Goal: Information Seeking & Learning: Learn about a topic

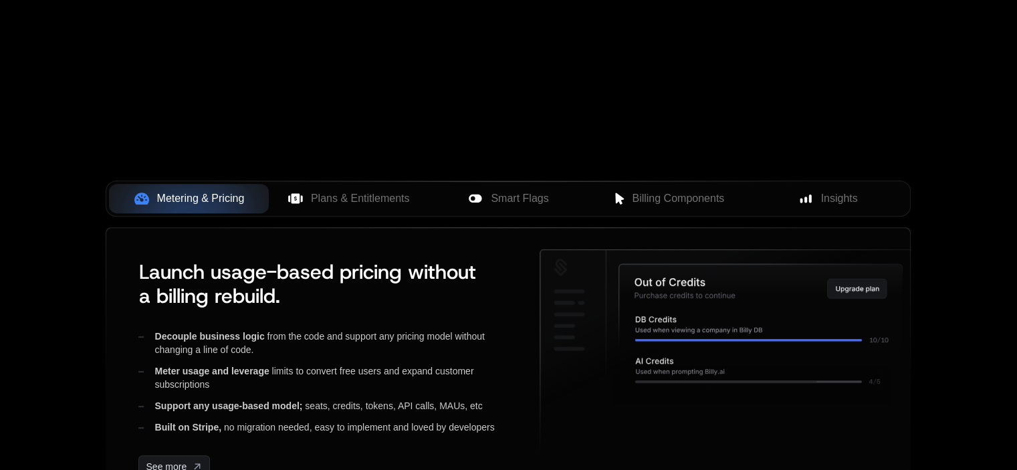
scroll to position [535, 0]
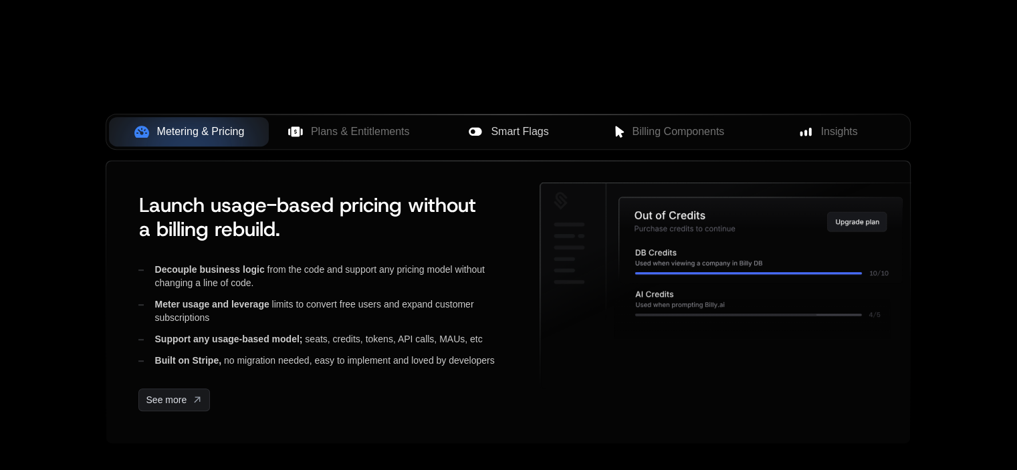
click at [500, 136] on span "Smart Flags" at bounding box center [520, 132] width 58 height 16
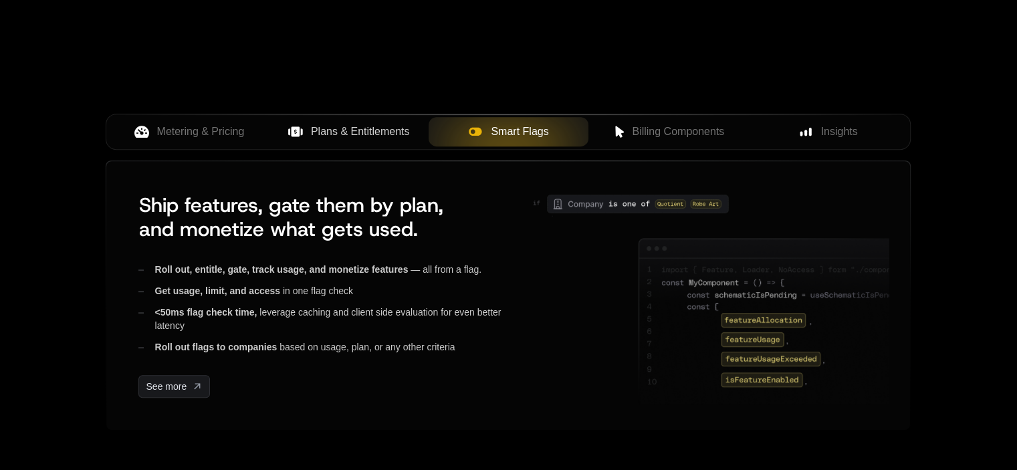
click at [370, 137] on span "Plans & Entitlements" at bounding box center [360, 132] width 99 height 16
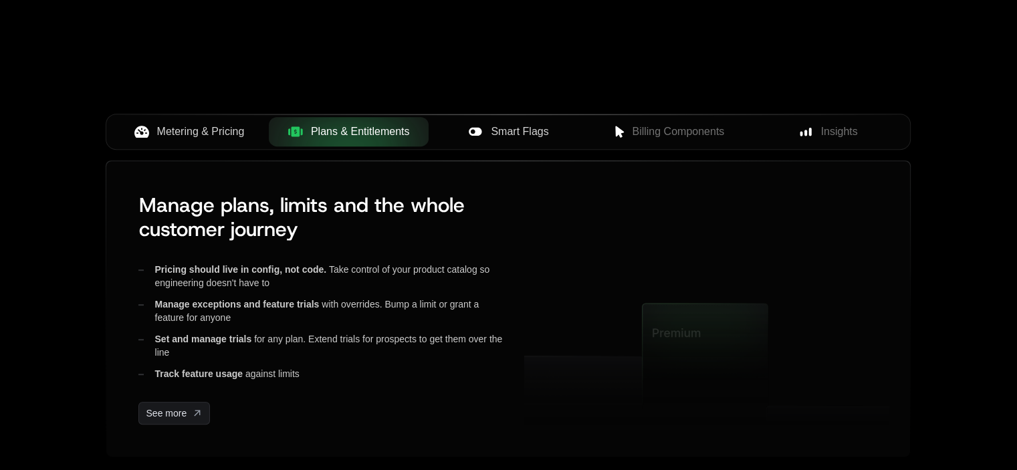
click at [207, 136] on span "Metering & Pricing" at bounding box center [201, 132] width 88 height 16
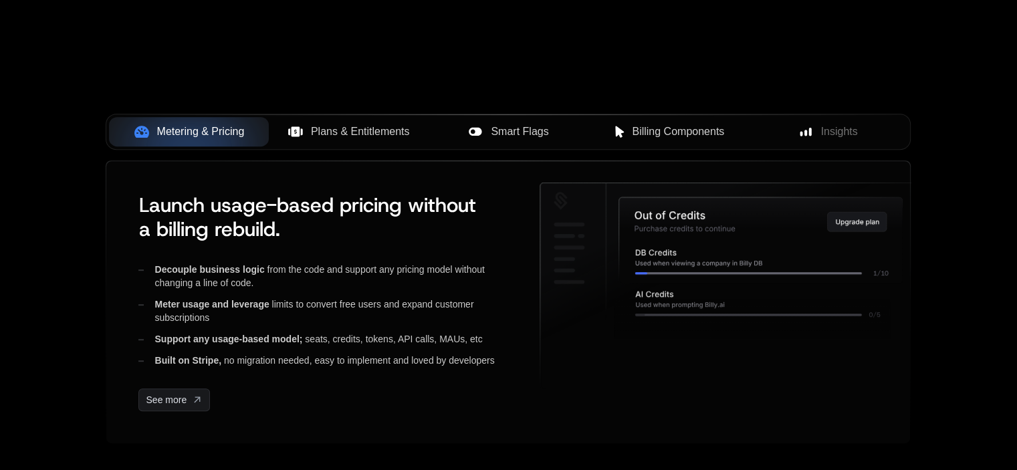
click at [688, 145] on button "Billing Components" at bounding box center [669, 131] width 160 height 29
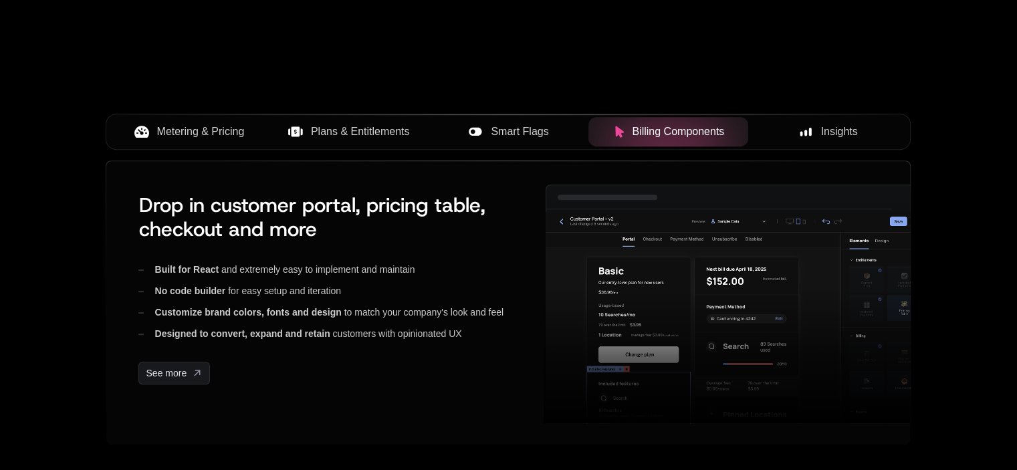
click at [827, 135] on span "Insights" at bounding box center [839, 132] width 37 height 16
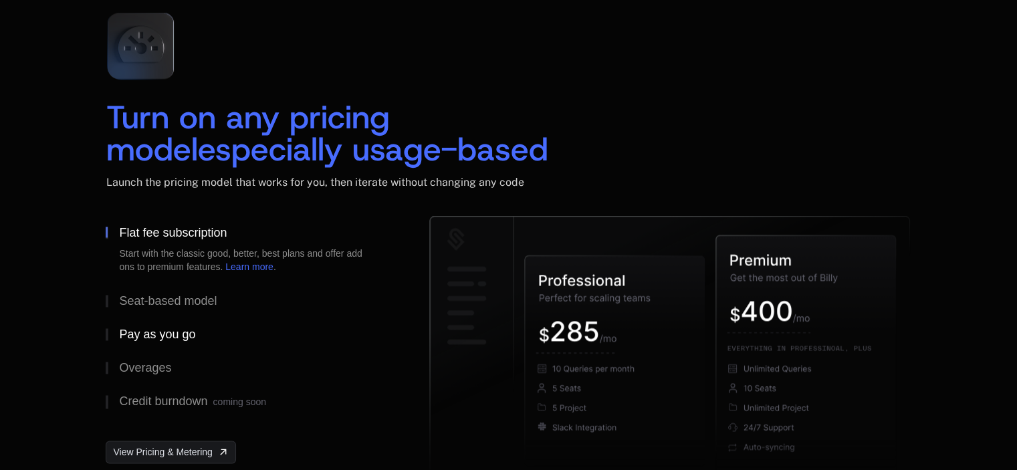
scroll to position [2074, 0]
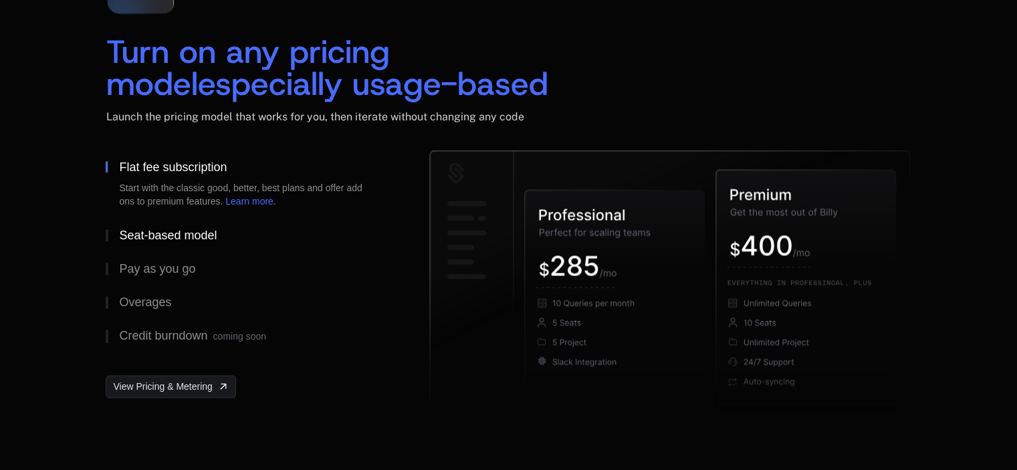
click at [165, 240] on div "Seat-based model" at bounding box center [168, 235] width 98 height 12
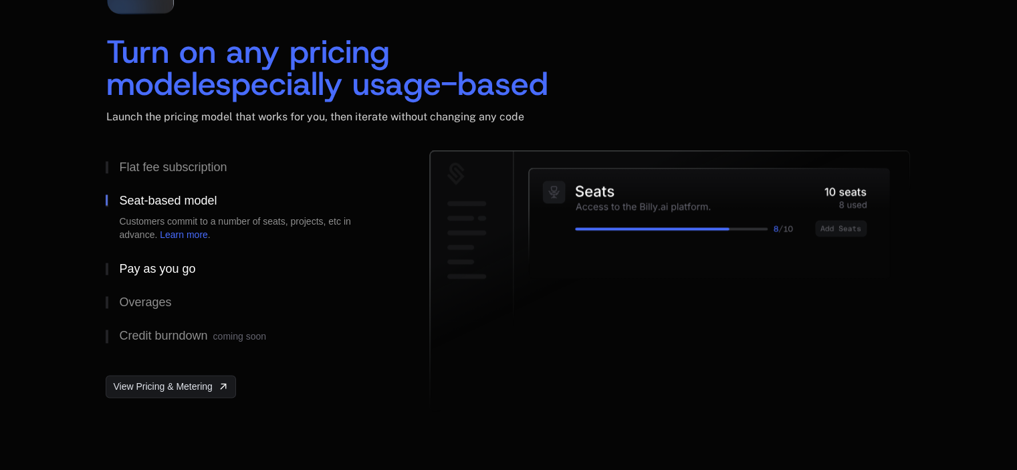
click at [161, 272] on div "Pay as you go" at bounding box center [157, 269] width 76 height 12
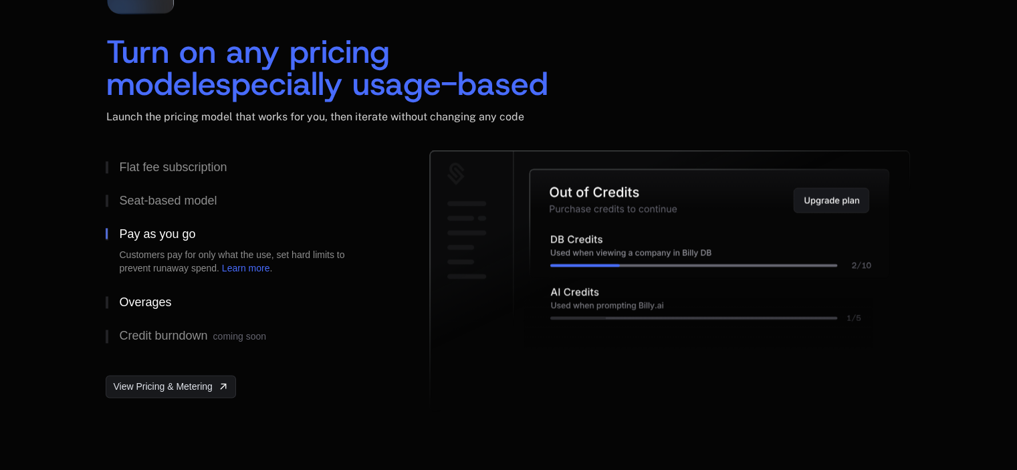
click at [159, 297] on div "Overages" at bounding box center [145, 302] width 52 height 12
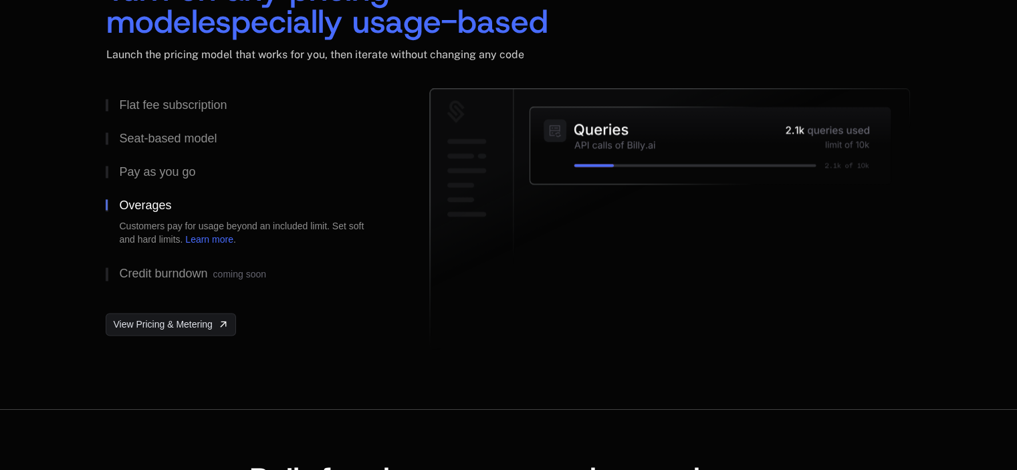
scroll to position [2208, 0]
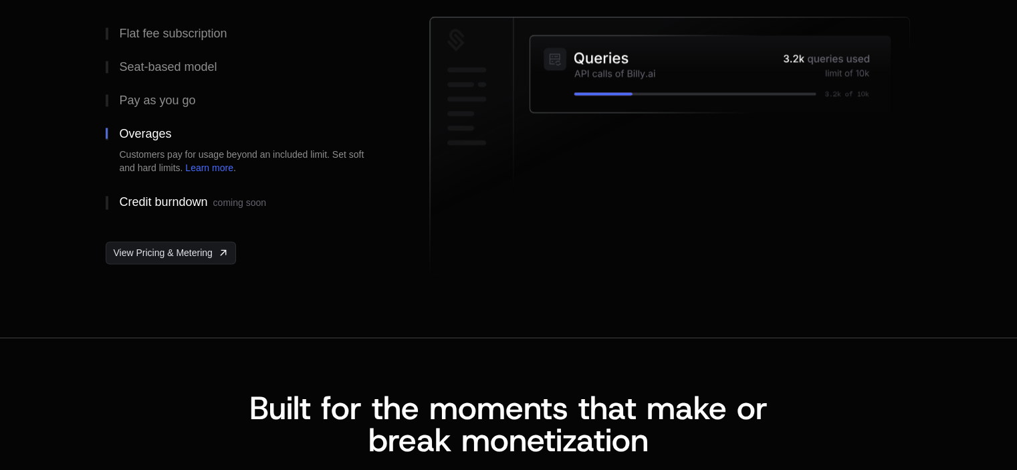
click at [181, 199] on div "Credit burndown coming soon" at bounding box center [192, 202] width 146 height 13
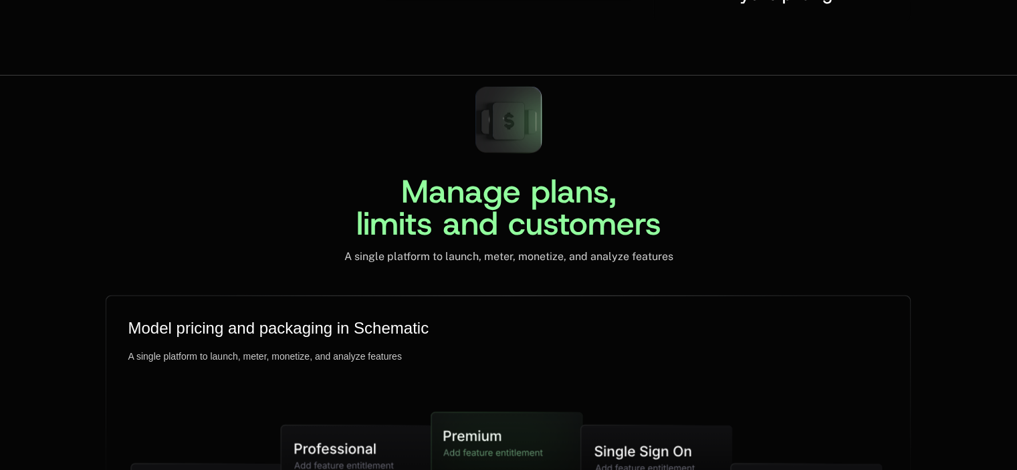
scroll to position [3144, 0]
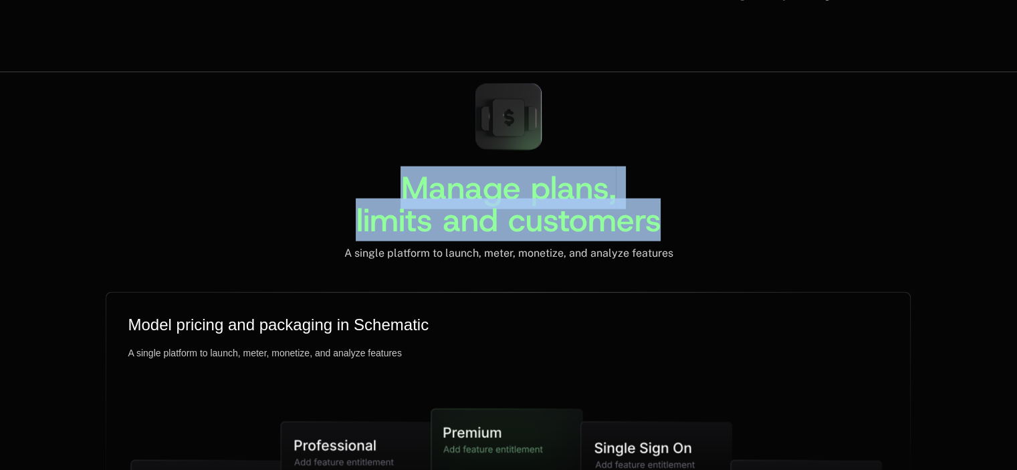
drag, startPoint x: 399, startPoint y: 183, endPoint x: 689, endPoint y: 223, distance: 293.1
click at [689, 223] on div "Manage plans, limits and customers A single platform to launch, meter, monetize…" at bounding box center [508, 166] width 805 height 188
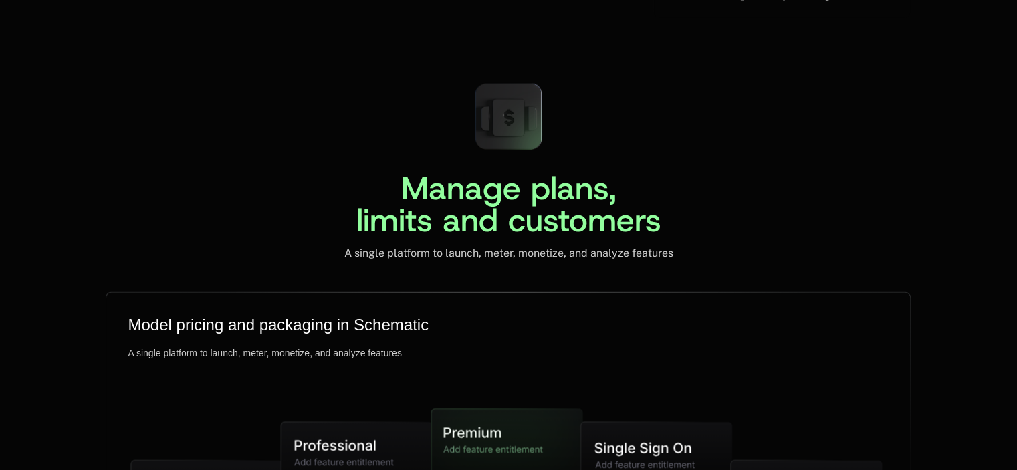
click at [732, 213] on div "Manage plans, limits and customers A single platform to launch, meter, monetize…" at bounding box center [508, 166] width 805 height 188
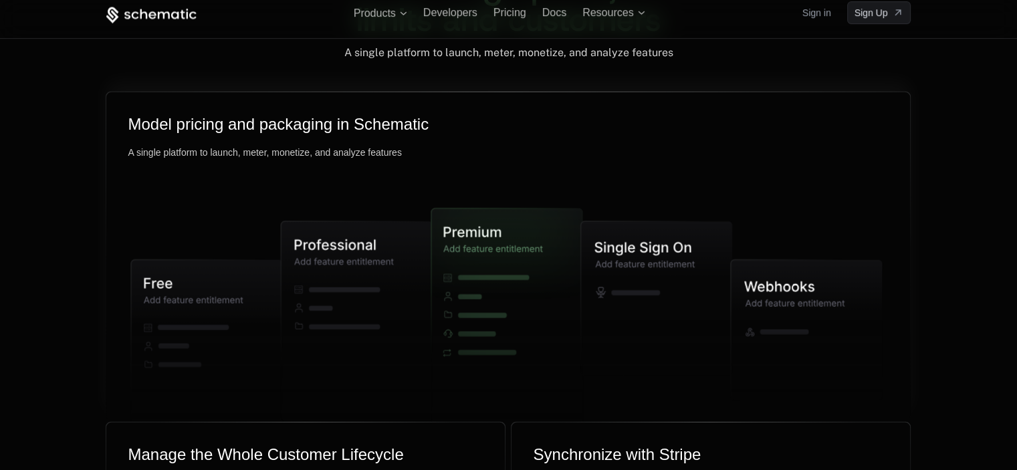
scroll to position [3345, 0]
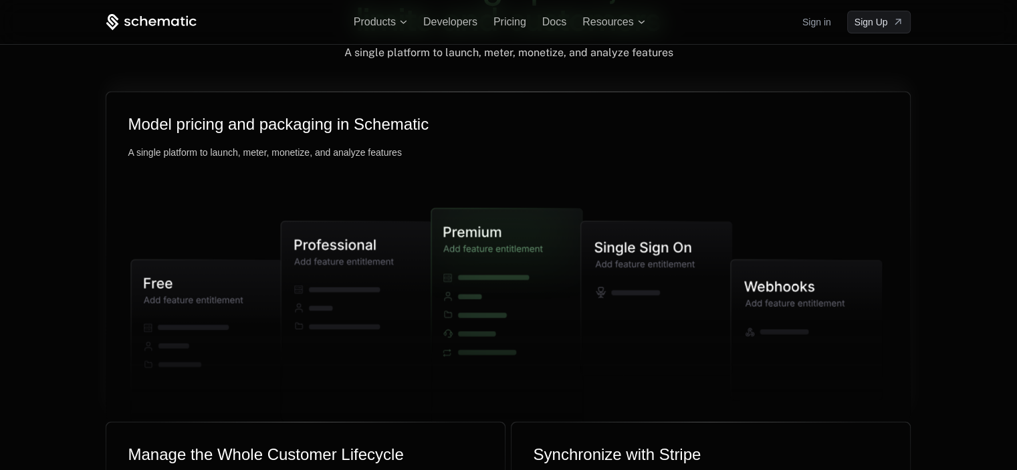
drag, startPoint x: 494, startPoint y: 252, endPoint x: 602, endPoint y: 178, distance: 130.8
click at [602, 178] on icon at bounding box center [509, 307] width 790 height 385
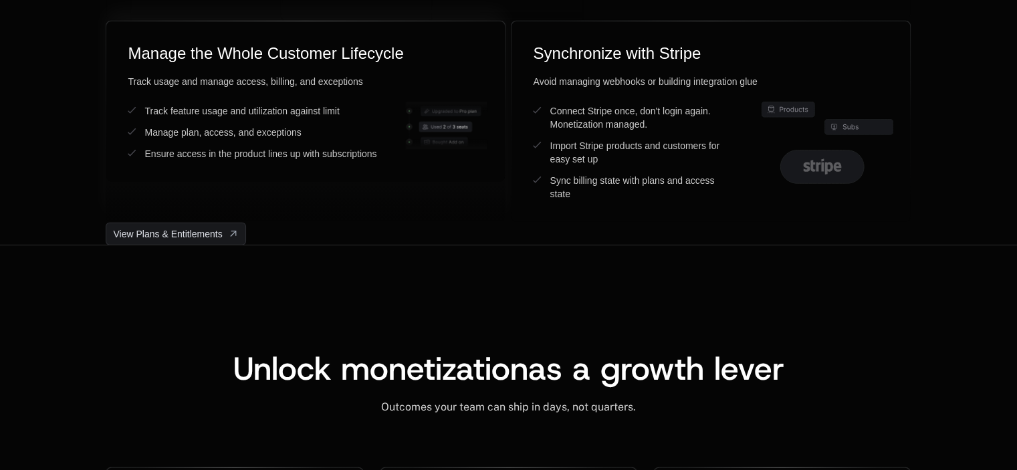
scroll to position [3679, 0]
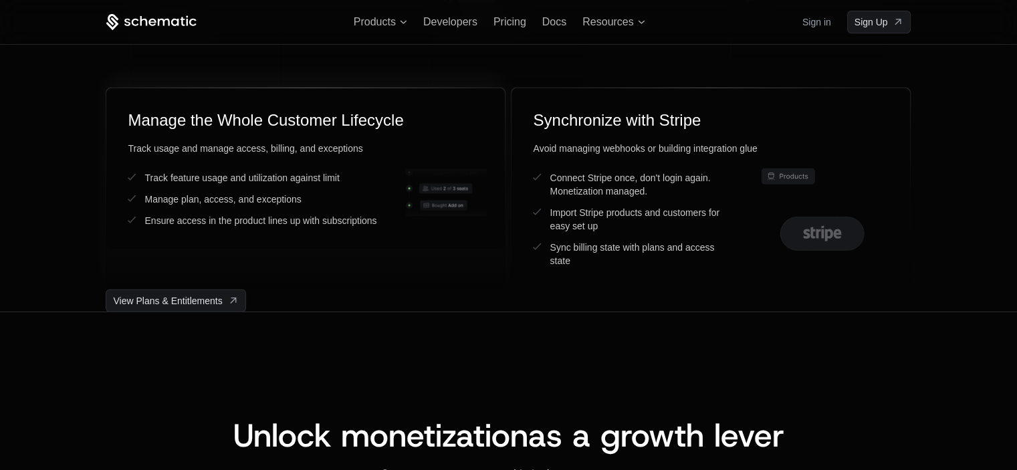
drag, startPoint x: 392, startPoint y: 217, endPoint x: 409, endPoint y: 214, distance: 17.7
click at [409, 214] on div "Track feature usage and utilization against limit Manage plan, access, and exce…" at bounding box center [306, 199] width 356 height 56
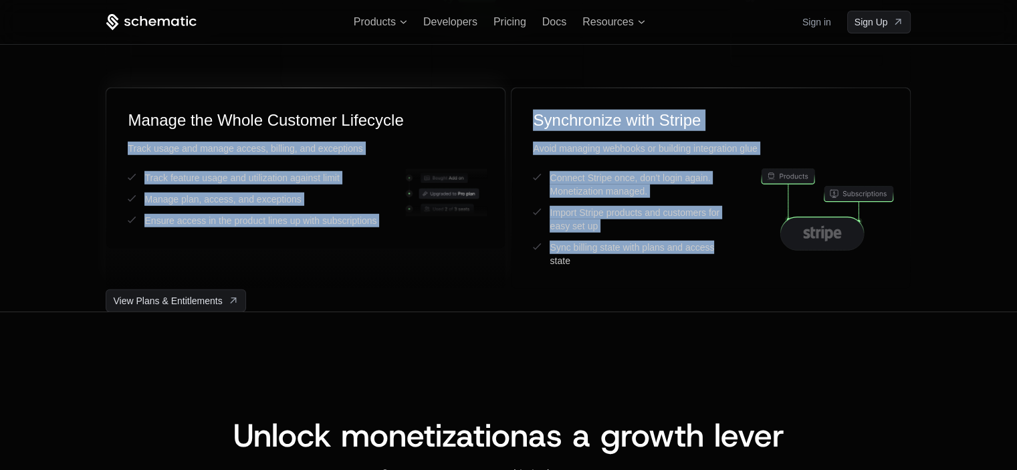
drag, startPoint x: 726, startPoint y: 252, endPoint x: 445, endPoint y: 117, distance: 312.4
click at [445, 117] on div "Manage the Whole Customer Lifecycle Track usage and manage access, billing, and…" at bounding box center [508, 189] width 805 height 202
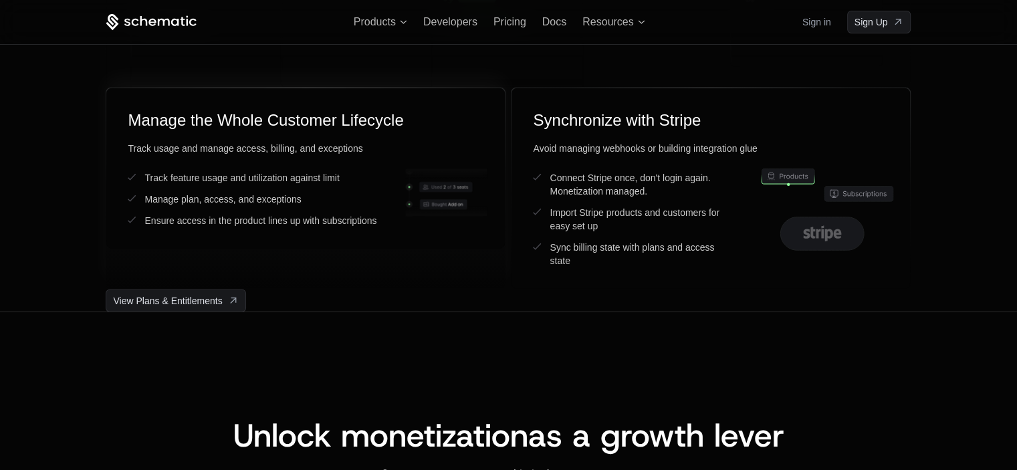
drag, startPoint x: 391, startPoint y: 230, endPoint x: 416, endPoint y: 250, distance: 32.0
click at [416, 250] on div "Manage the Whole Customer Lifecycle Track usage and manage access, billing, and…" at bounding box center [306, 189] width 400 height 202
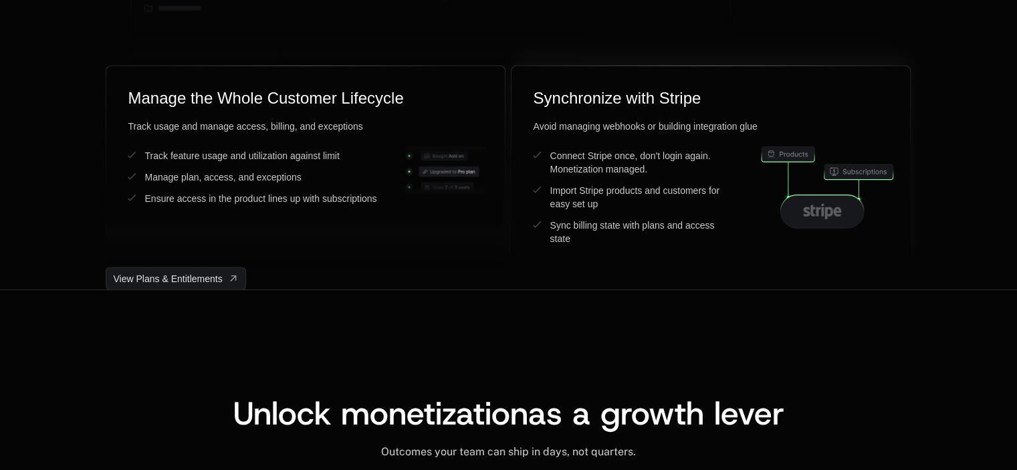
scroll to position [3668, 0]
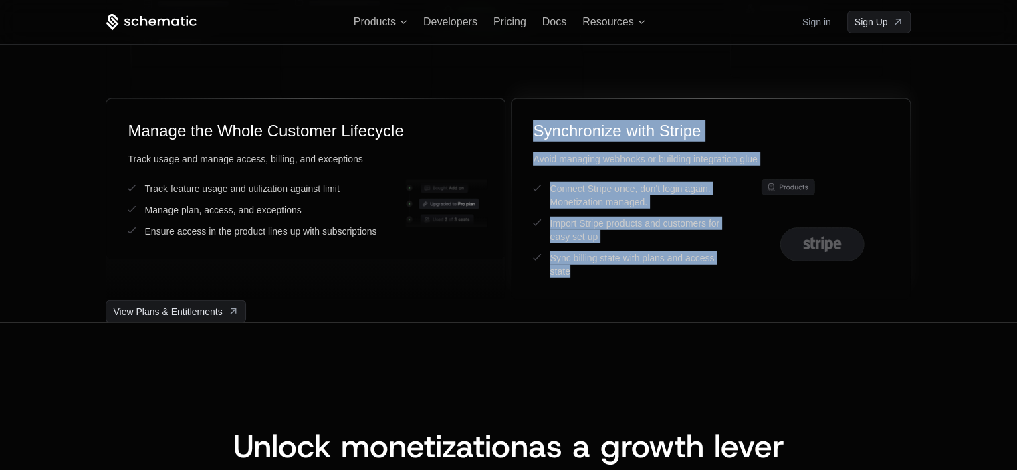
drag, startPoint x: 643, startPoint y: 283, endPoint x: 522, endPoint y: 103, distance: 216.9
click at [522, 103] on div "Synchronize with Stripe Avoid managing webhooks or building integration glue Co…" at bounding box center [711, 199] width 399 height 201
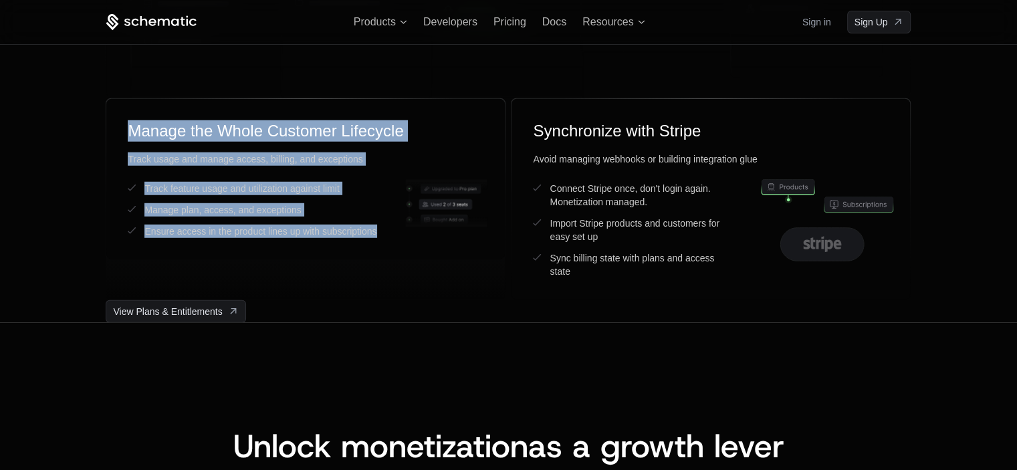
drag, startPoint x: 408, startPoint y: 241, endPoint x: 72, endPoint y: 98, distance: 365.4
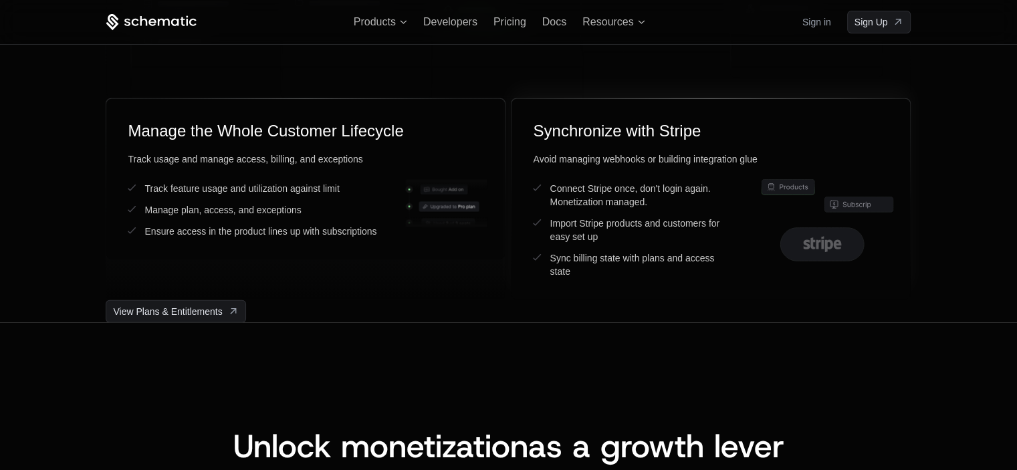
click at [882, 205] on icon at bounding box center [859, 204] width 69 height 15
click at [822, 228] on icon at bounding box center [823, 244] width 84 height 33
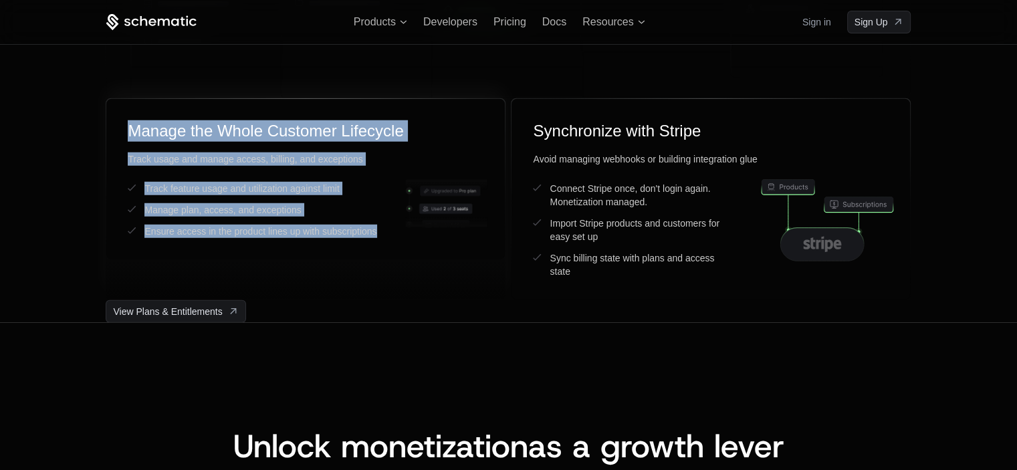
drag, startPoint x: 396, startPoint y: 241, endPoint x: 126, endPoint y: 128, distance: 293.2
click at [126, 128] on div "Manage the Whole Customer Lifecycle Track usage and manage access, billing, and…" at bounding box center [305, 179] width 399 height 161
drag, startPoint x: 391, startPoint y: 239, endPoint x: 83, endPoint y: 114, distance: 332.8
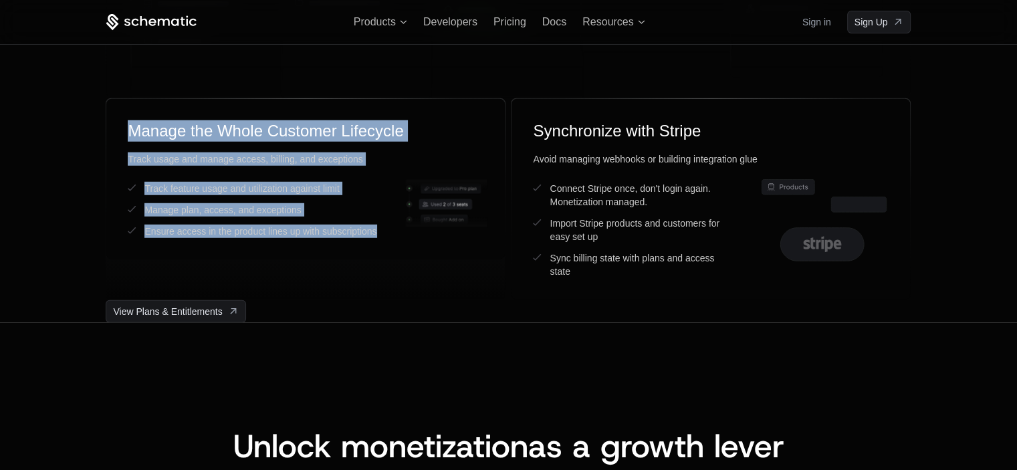
drag, startPoint x: 65, startPoint y: 123, endPoint x: 152, endPoint y: 164, distance: 96.1
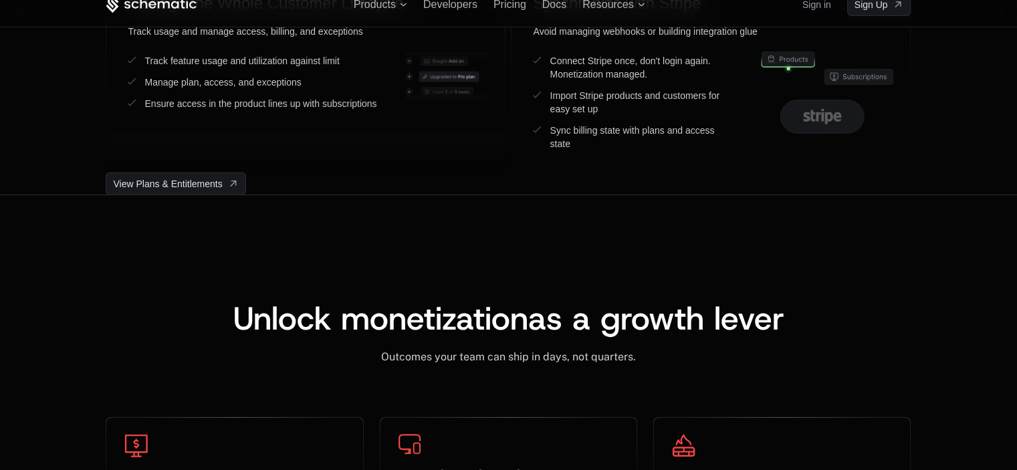
scroll to position [3735, 0]
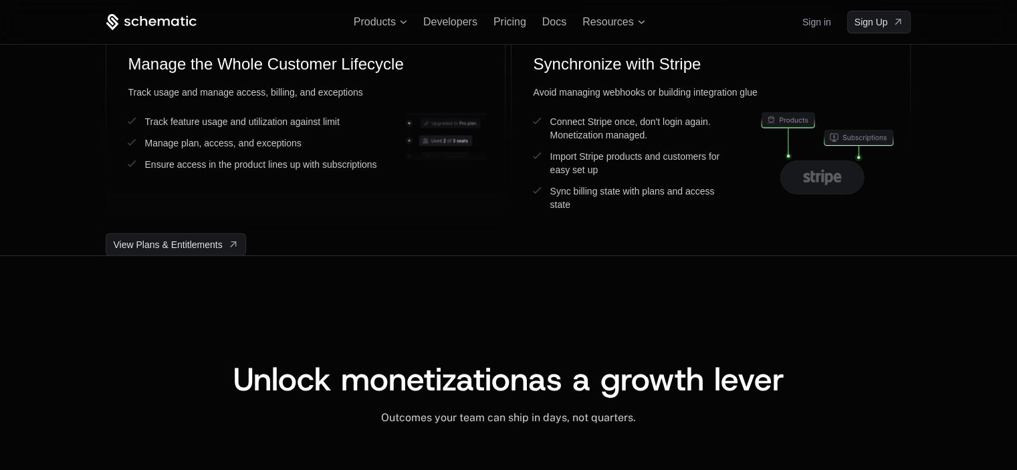
scroll to position [3735, 0]
click at [635, 54] on div "Synchronize with Stripe" at bounding box center [711, 64] width 356 height 21
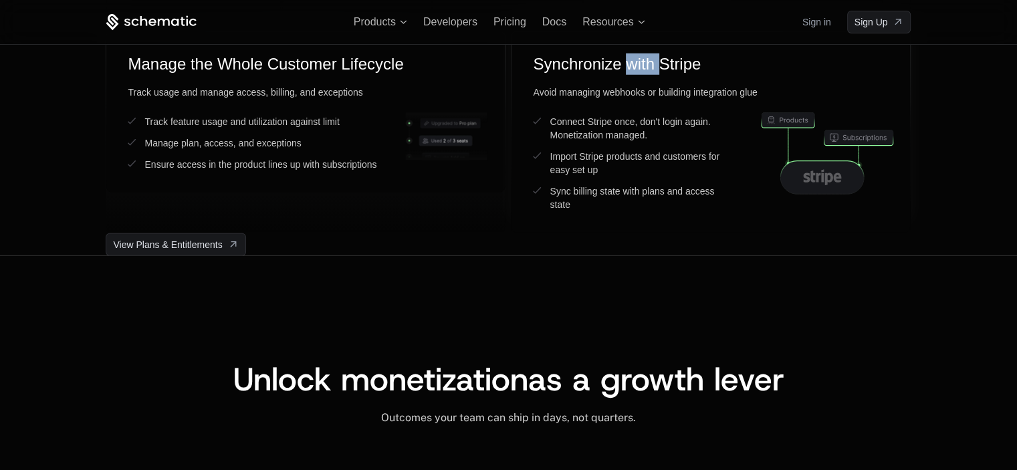
click at [635, 54] on div "Synchronize with Stripe" at bounding box center [711, 64] width 356 height 21
drag, startPoint x: 105, startPoint y: 243, endPoint x: 363, endPoint y: 249, distance: 257.6
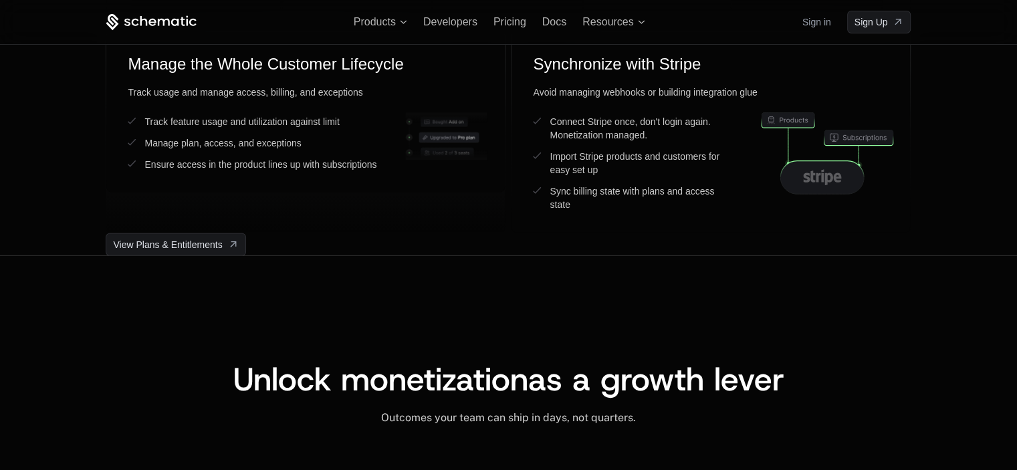
drag, startPoint x: 658, startPoint y: 299, endPoint x: 1027, endPoint y: 264, distance: 370.9
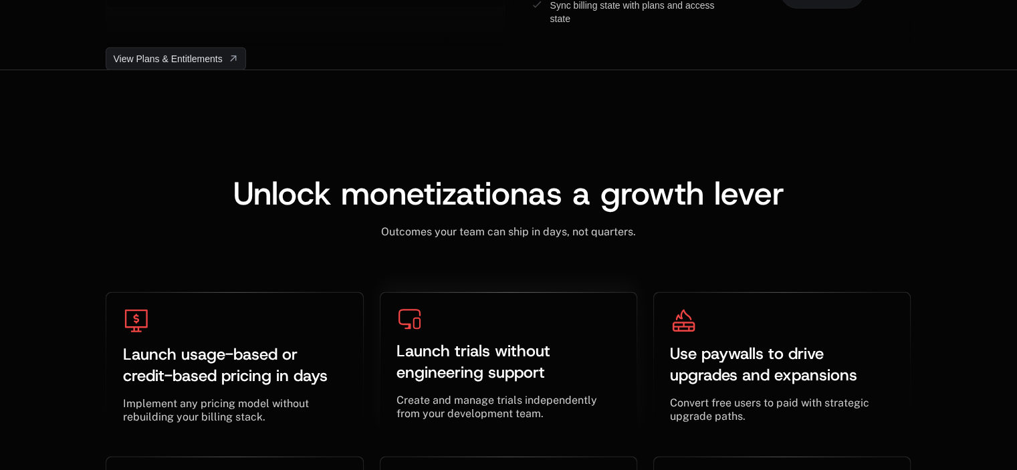
scroll to position [4003, 0]
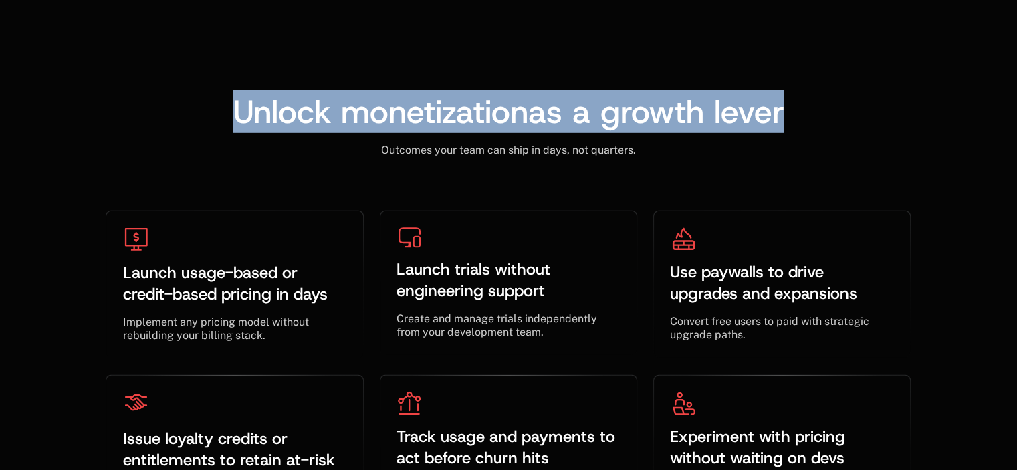
drag, startPoint x: 202, startPoint y: 112, endPoint x: 900, endPoint y: 141, distance: 698.3
click at [867, 108] on div "Unlock monetization as a growth lever ﻿" at bounding box center [508, 112] width 805 height 32
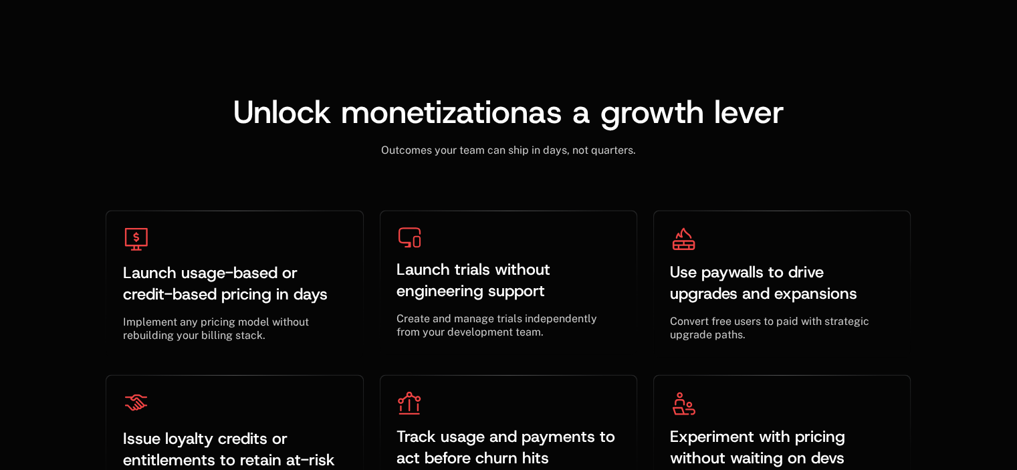
click at [900, 141] on div "Outcomes your team can ship in days, not quarters. ﻿" at bounding box center [508, 142] width 805 height 29
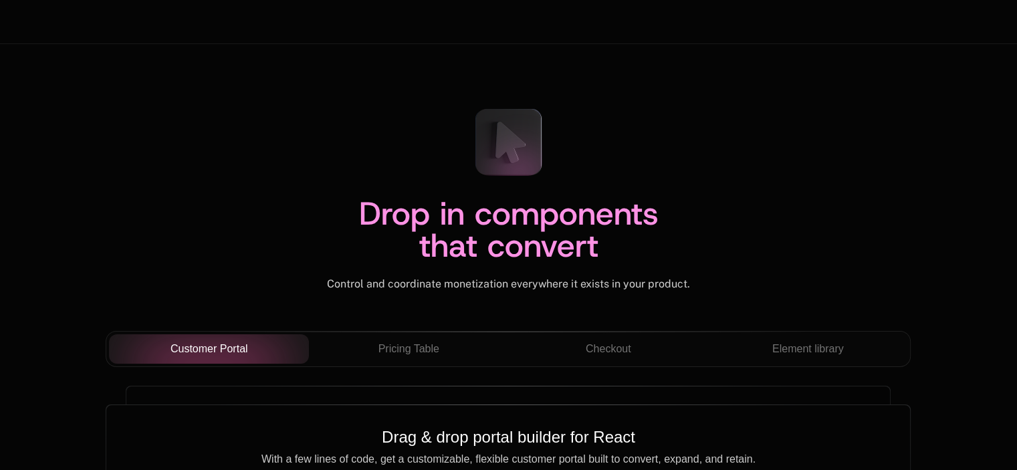
scroll to position [4538, 0]
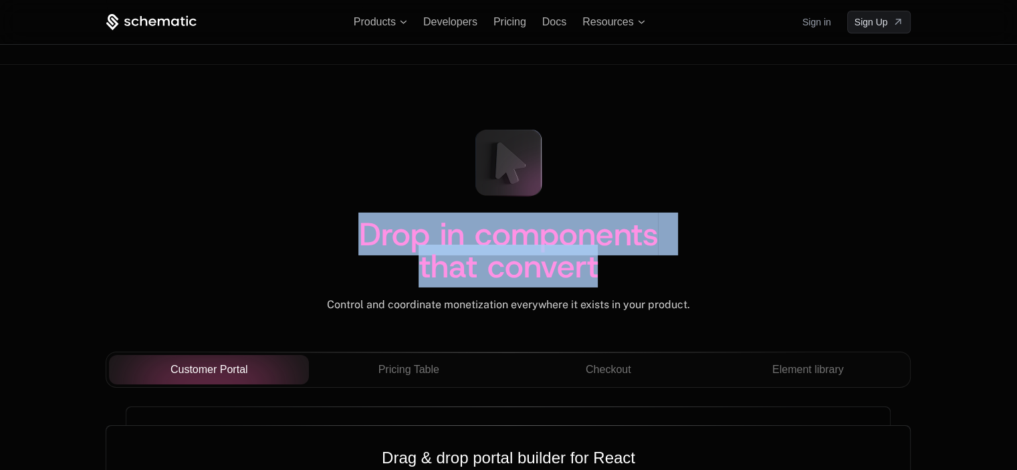
drag, startPoint x: 359, startPoint y: 237, endPoint x: 789, endPoint y: 251, distance: 431.0
click at [680, 251] on div "Drop in components that convert" at bounding box center [508, 258] width 805 height 80
click at [789, 251] on div "Drop in components that convert" at bounding box center [508, 258] width 805 height 80
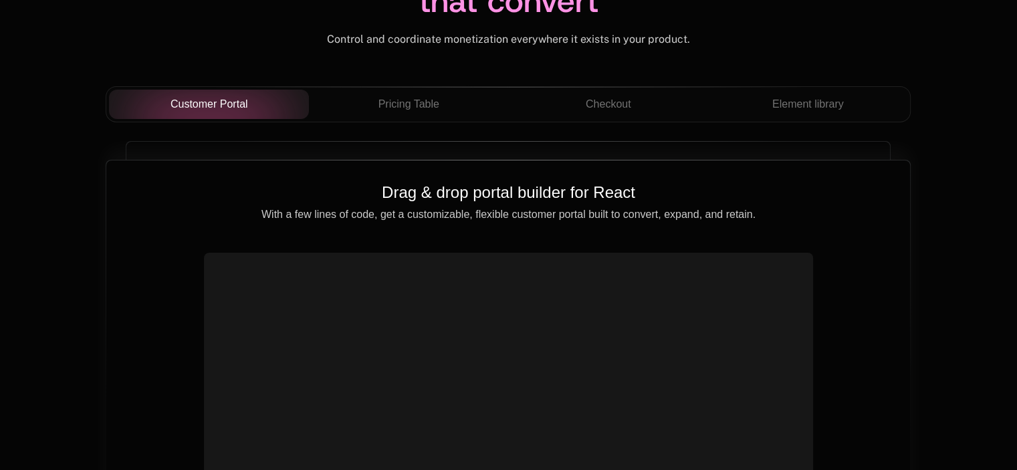
scroll to position [4806, 0]
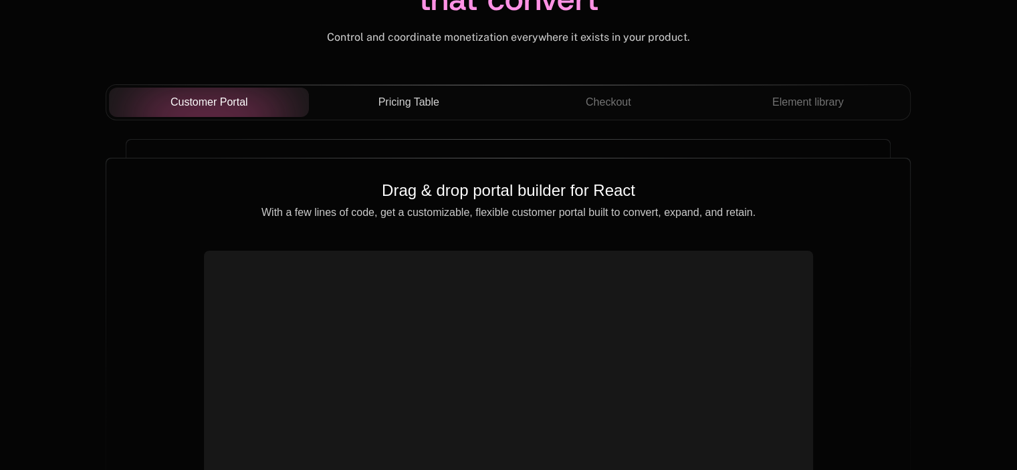
click at [383, 96] on span "Pricing Table" at bounding box center [409, 102] width 61 height 16
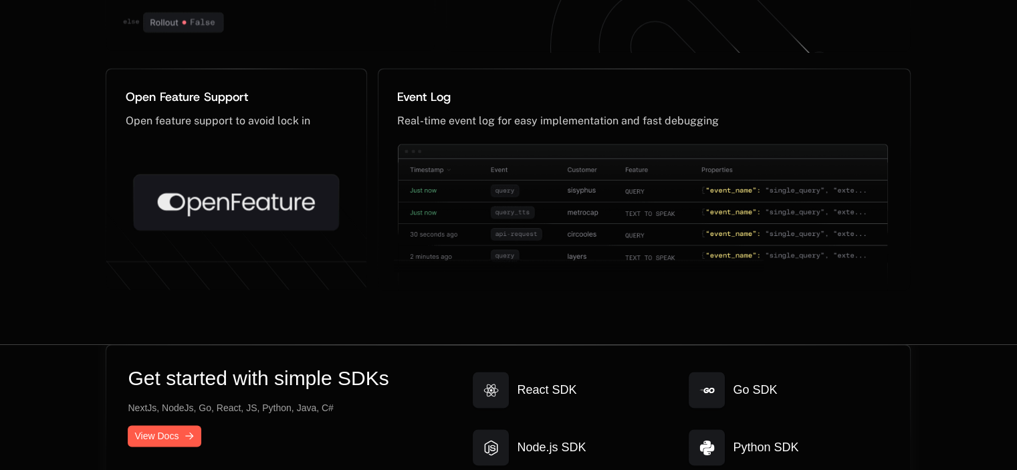
scroll to position [7080, 0]
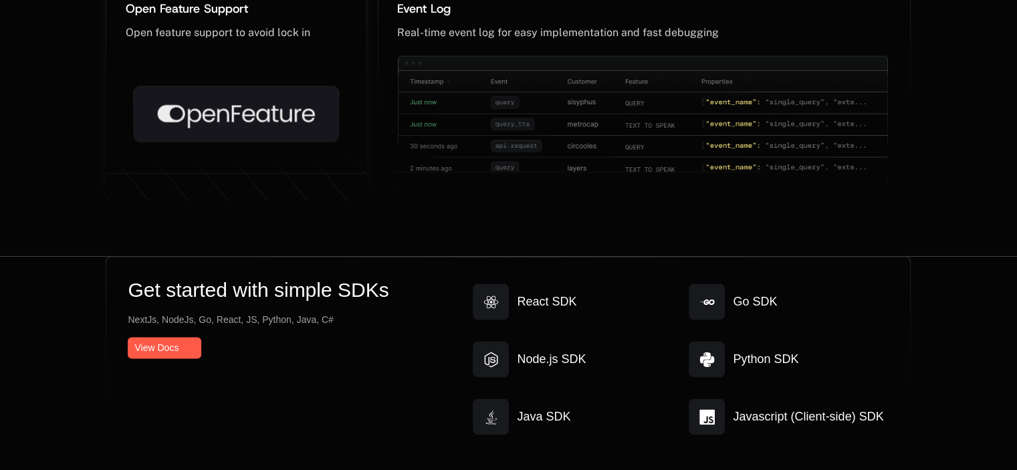
drag, startPoint x: 188, startPoint y: 108, endPoint x: 254, endPoint y: 146, distance: 76.4
click at [243, 151] on icon at bounding box center [236, 110] width 260 height 242
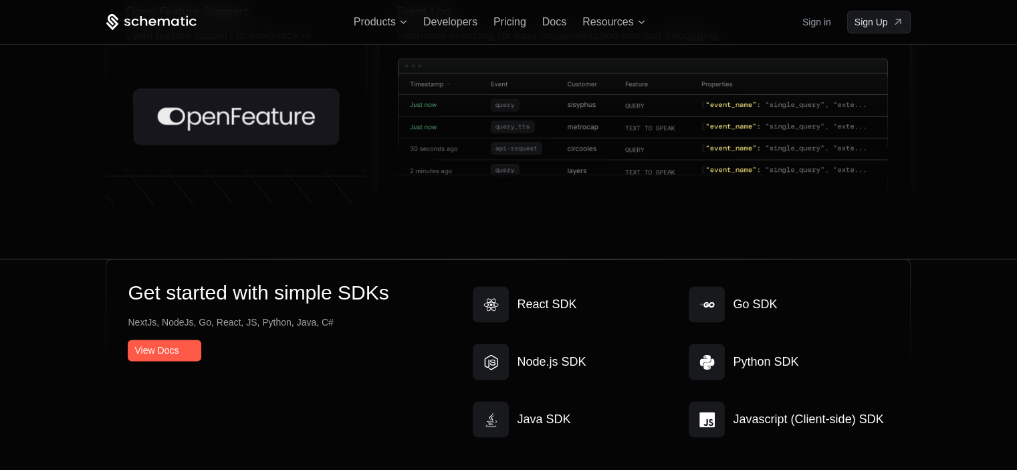
scroll to position [6949, 0]
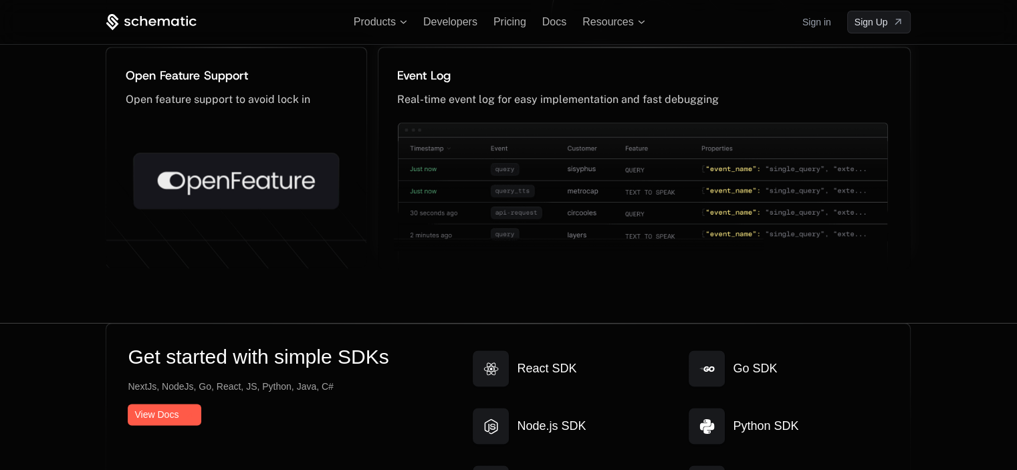
drag, startPoint x: 449, startPoint y: 82, endPoint x: 525, endPoint y: 50, distance: 82.7
click at [525, 50] on div "Event Log ﻿ Real-time event log for easy implementation and fast debugging ﻿" at bounding box center [645, 158] width 532 height 222
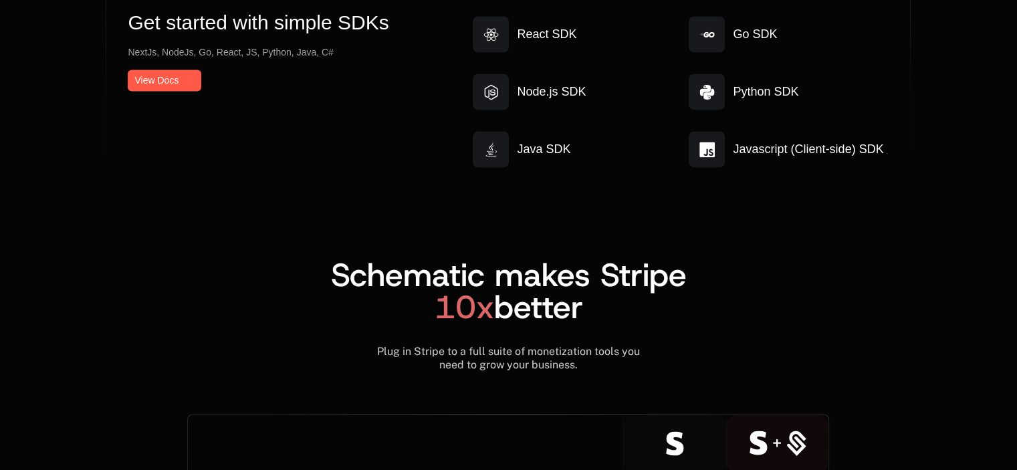
scroll to position [7417, 0]
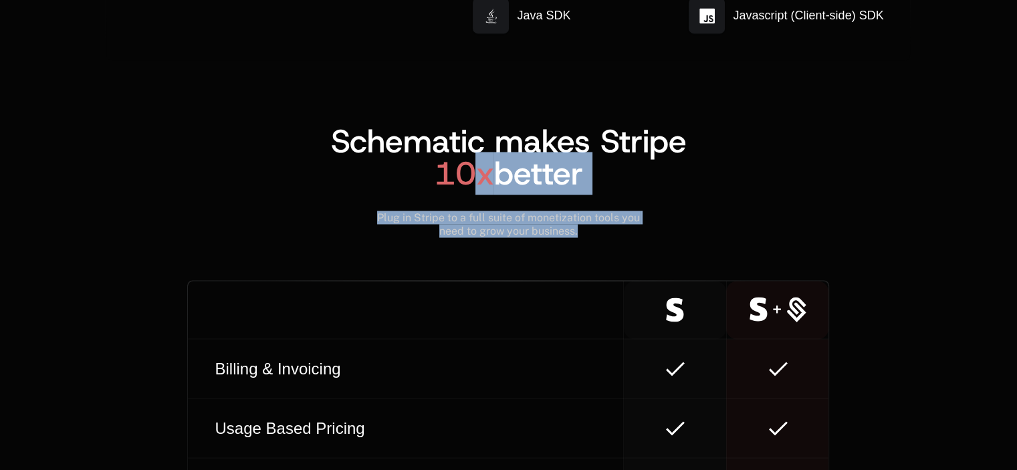
drag, startPoint x: 476, startPoint y: 163, endPoint x: 413, endPoint y: 240, distance: 99.9
click at [396, 239] on div "Schematic makes Stripe 10x better Plug in Stripe to a full suite of monetizatio…" at bounding box center [508, 438] width 805 height 755
click at [851, 208] on div "Schematic makes Stripe 10x better Plug in Stripe to a full suite of monetizatio…" at bounding box center [508, 181] width 805 height 112
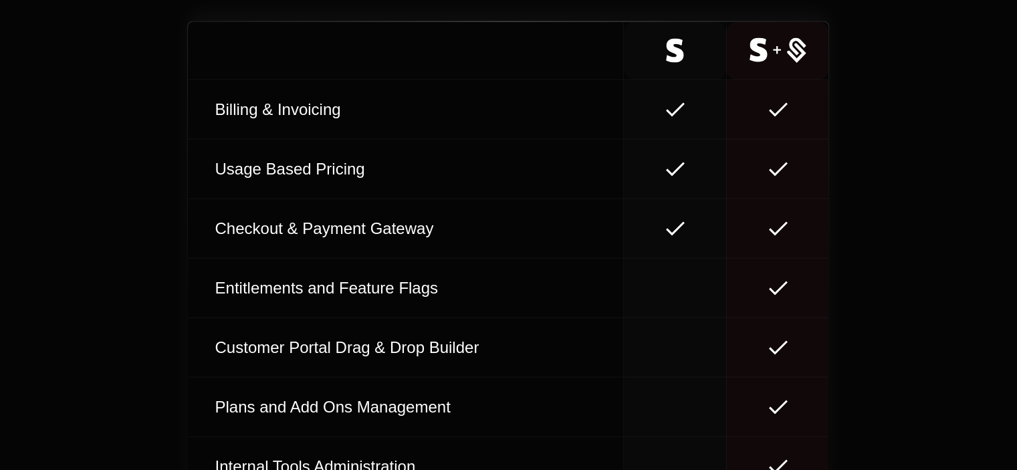
scroll to position [7551, 0]
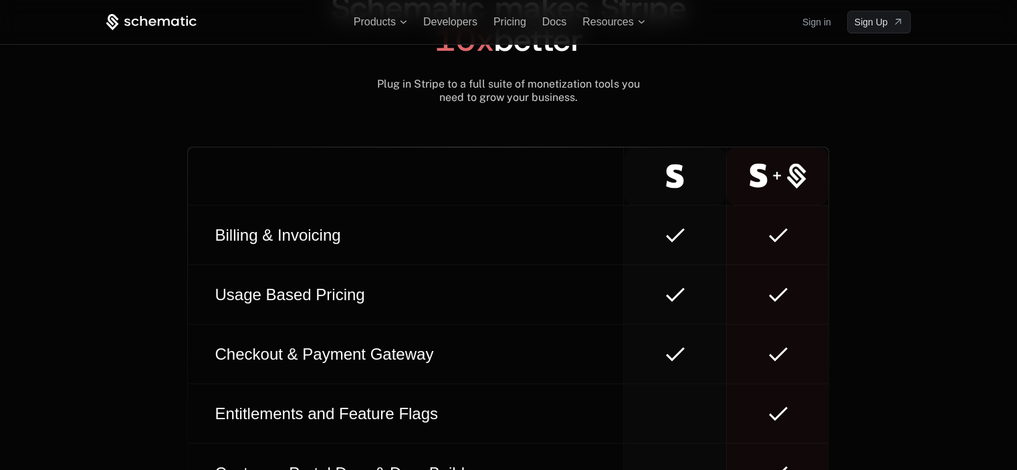
drag, startPoint x: 668, startPoint y: 180, endPoint x: 714, endPoint y: 96, distance: 96.4
click at [714, 96] on div "Schematic makes Stripe 10x better Plug in Stripe to a full suite of monetizatio…" at bounding box center [508, 304] width 805 height 755
click at [904, 141] on div "Schematic makes Stripe 10x better Plug in Stripe to a full suite of monetizatio…" at bounding box center [508, 304] width 805 height 755
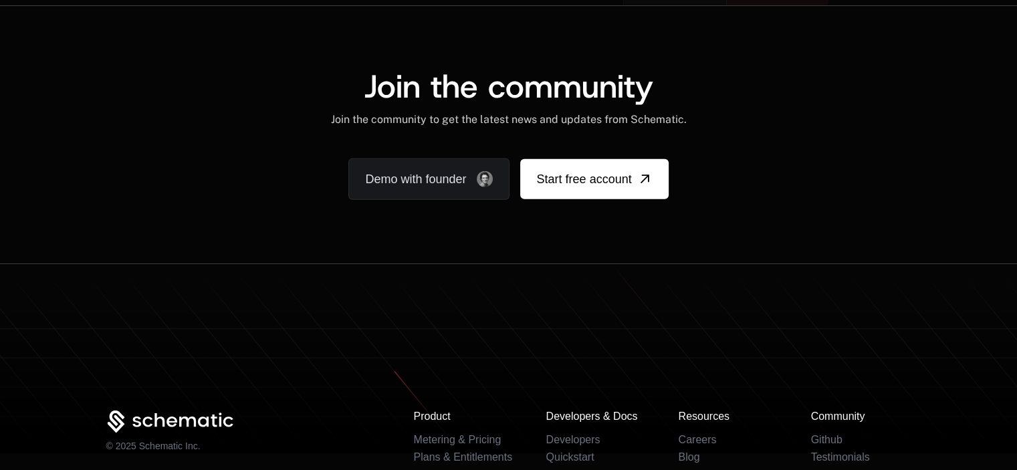
scroll to position [8112, 0]
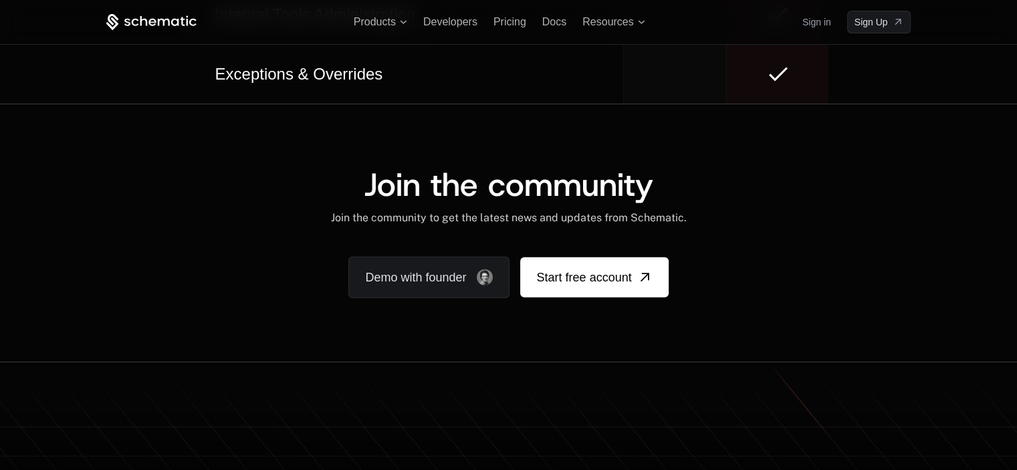
drag, startPoint x: 820, startPoint y: 354, endPoint x: 771, endPoint y: 322, distance: 58.6
click at [813, 349] on div "Join the community Join the community to get the latest news and updates from S…" at bounding box center [508, 233] width 1017 height 258
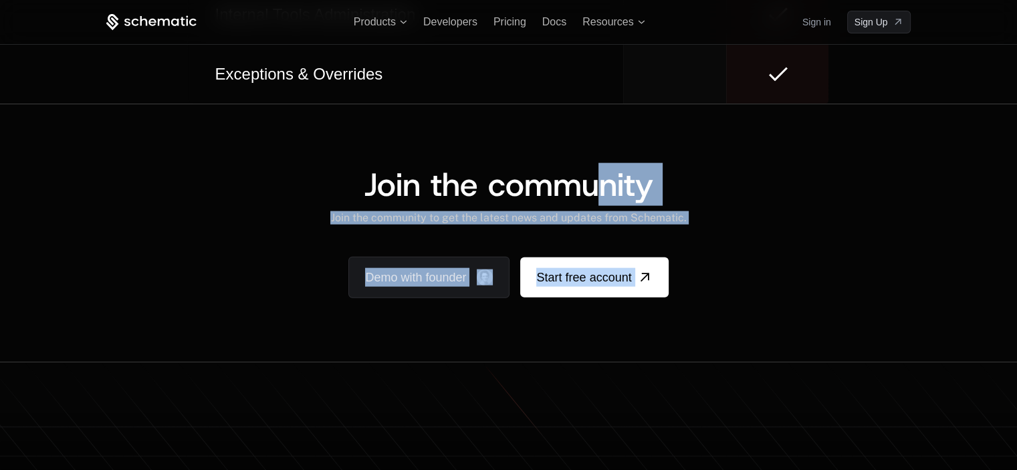
drag, startPoint x: 605, startPoint y: 196, endPoint x: 766, endPoint y: 216, distance: 162.5
click at [747, 224] on div "Join the community Join the community to get the latest news and updates from S…" at bounding box center [508, 234] width 805 height 130
click at [797, 199] on div "Join the community Join the community to get the latest news and updates from S…" at bounding box center [508, 197] width 805 height 56
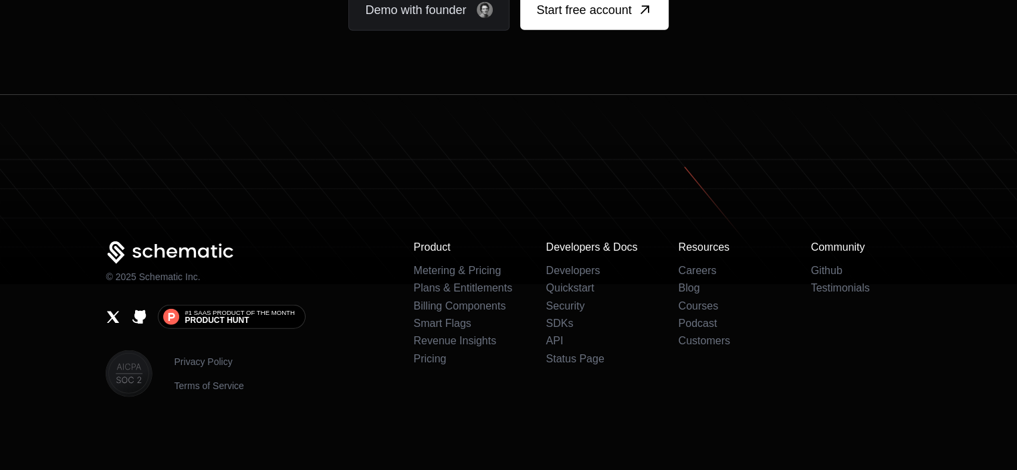
scroll to position [8476, 0]
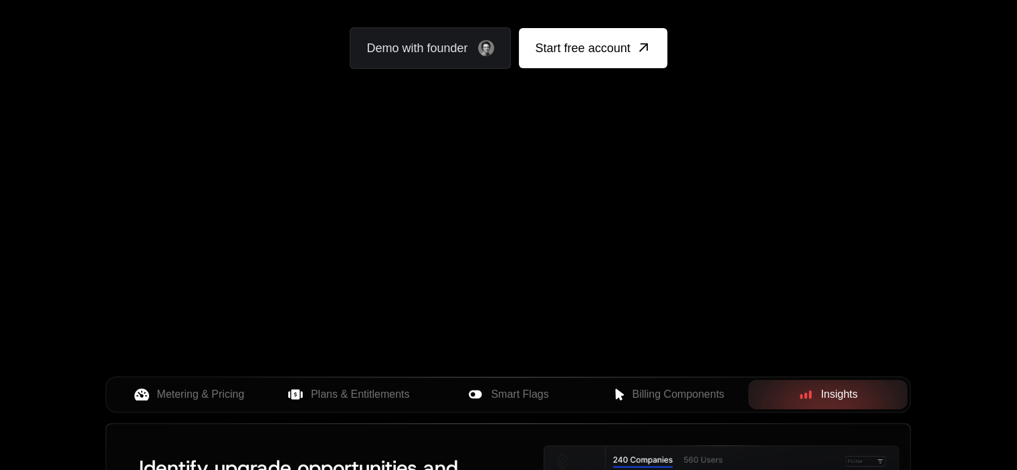
click at [381, 232] on div "Your browser does not support the video tag." at bounding box center [509, 159] width 870 height 563
drag, startPoint x: 397, startPoint y: 198, endPoint x: 547, endPoint y: 305, distance: 184.1
click at [547, 305] on div "Your browser does not support the video tag." at bounding box center [509, 159] width 870 height 563
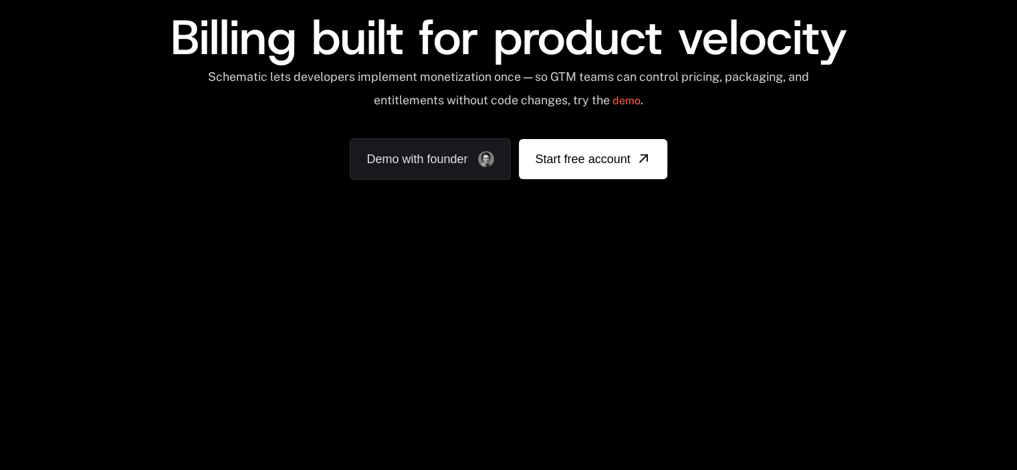
scroll to position [276, 0]
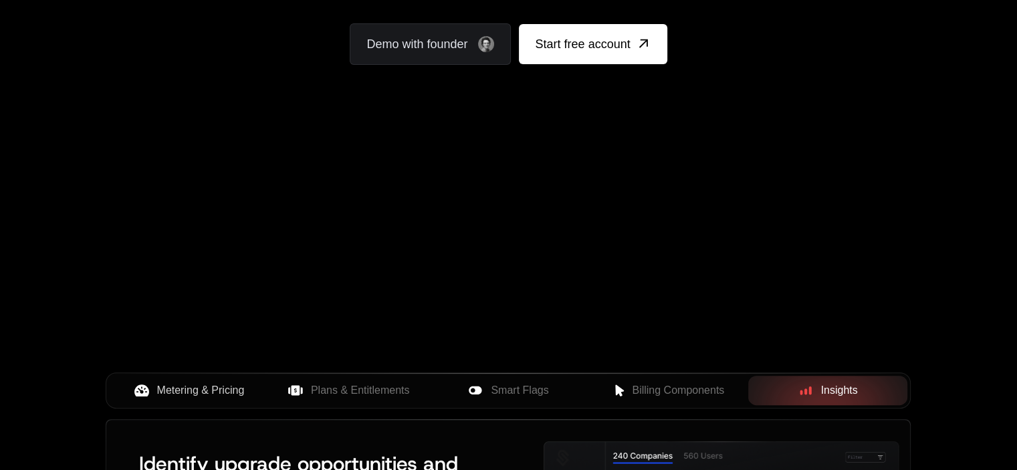
click at [207, 386] on span "Metering & Pricing" at bounding box center [201, 391] width 88 height 16
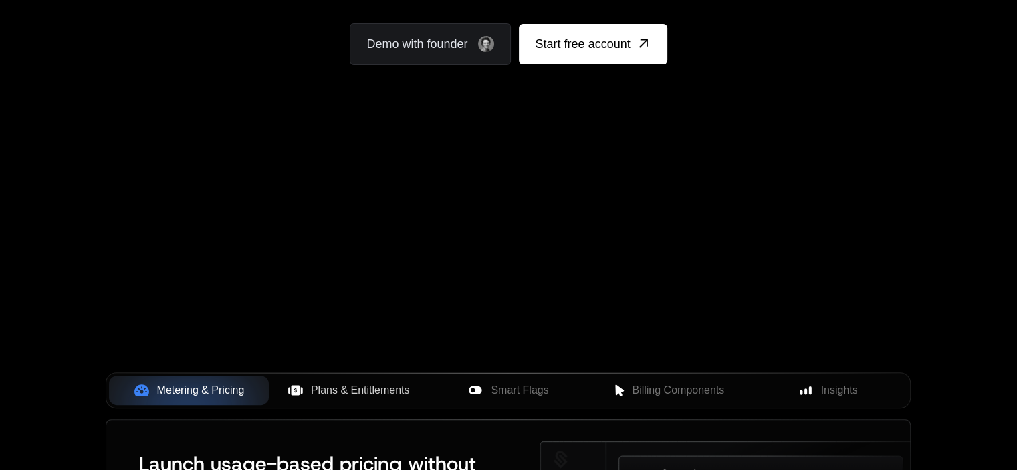
click at [363, 376] on button "Plans & Entitlements" at bounding box center [349, 390] width 160 height 29
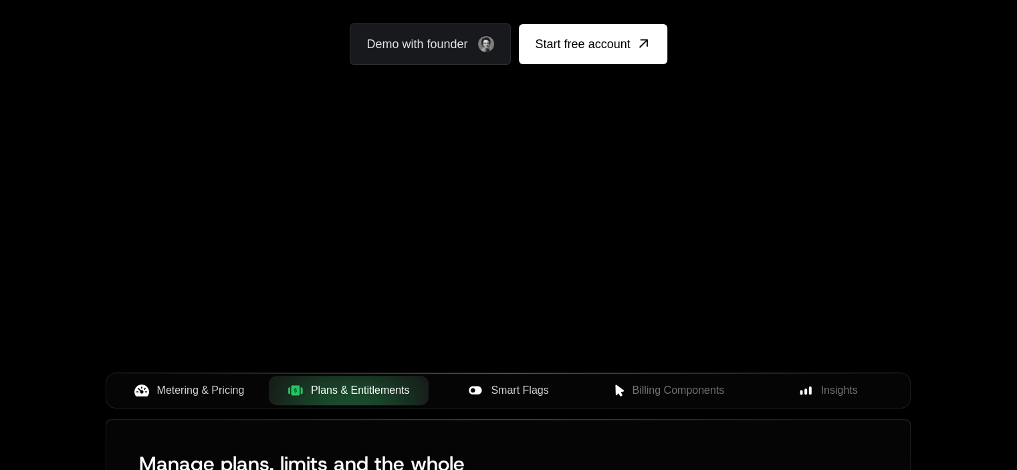
click at [506, 395] on span "Smart Flags" at bounding box center [520, 391] width 58 height 16
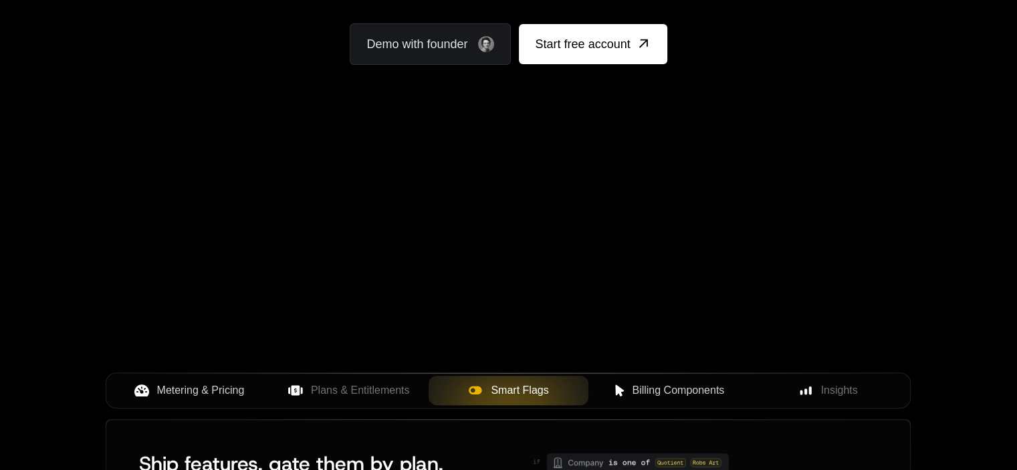
click at [658, 386] on span "Billing Components" at bounding box center [678, 391] width 92 height 16
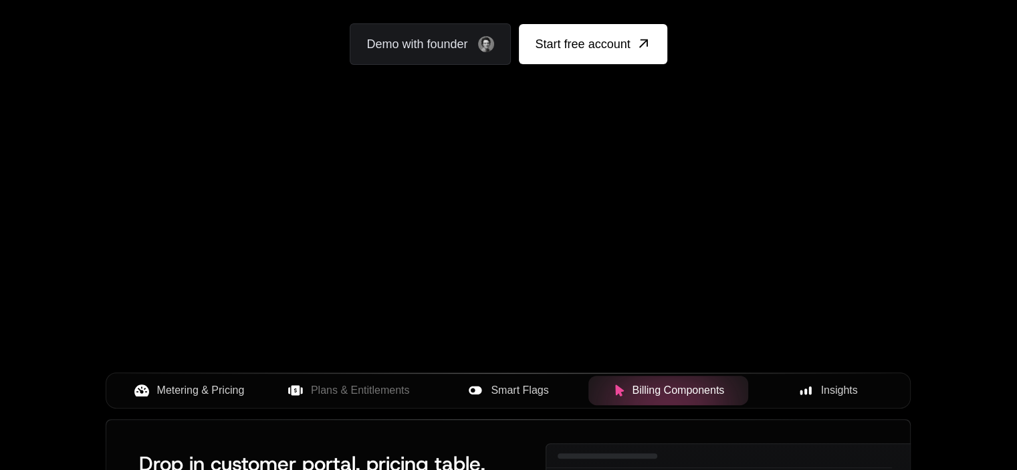
click at [829, 391] on span "Insights" at bounding box center [839, 391] width 37 height 16
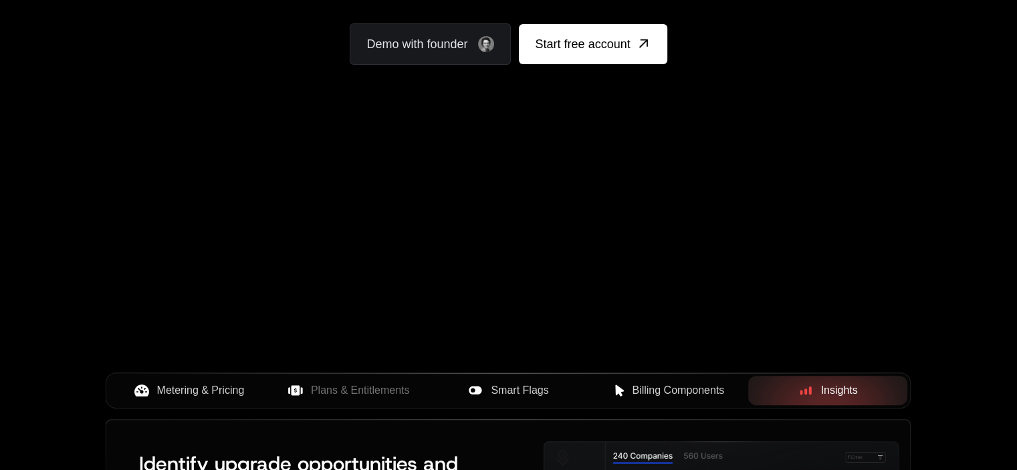
click at [206, 385] on span "Metering & Pricing" at bounding box center [201, 391] width 88 height 16
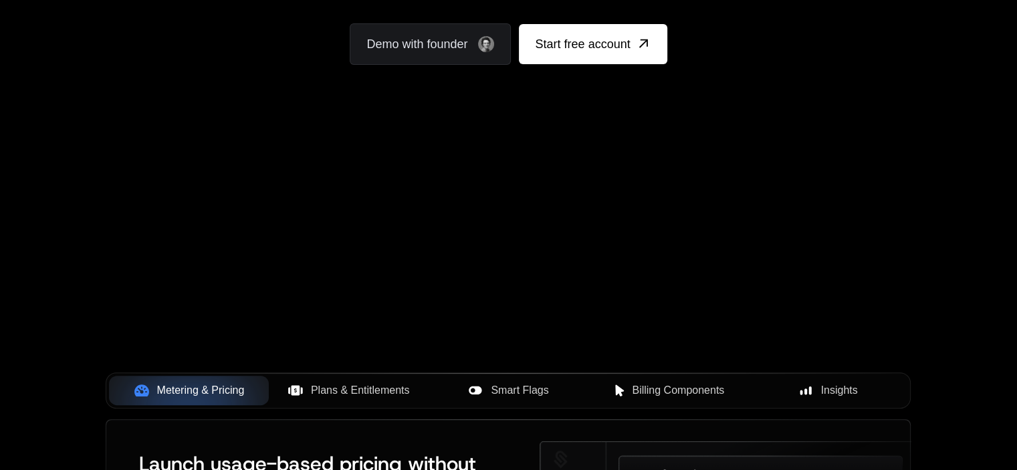
click at [366, 379] on button "Plans & Entitlements" at bounding box center [349, 390] width 160 height 29
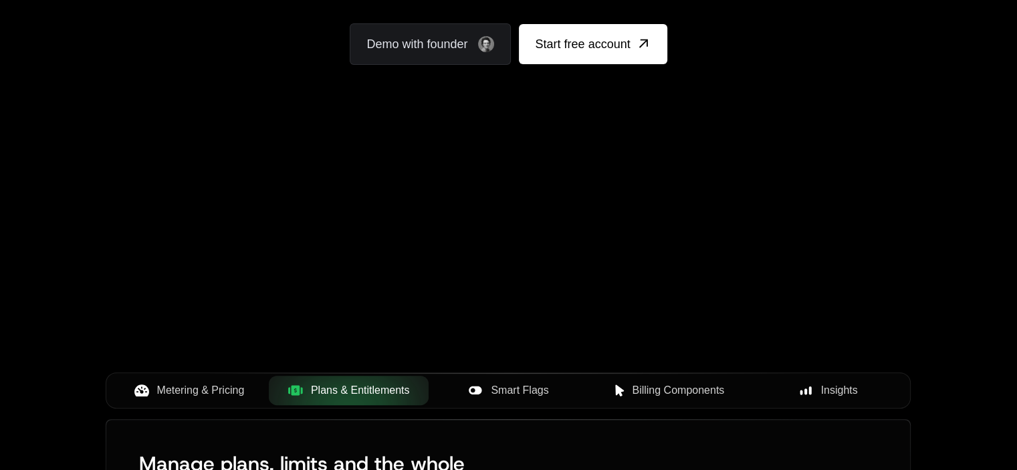
click at [474, 387] on icon at bounding box center [475, 391] width 13 height 8
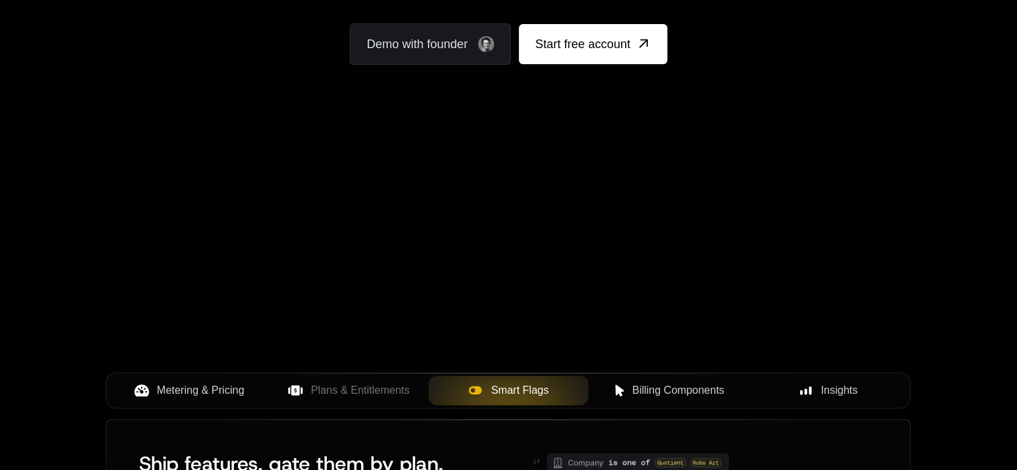
click at [656, 394] on span "Billing Components" at bounding box center [678, 391] width 92 height 16
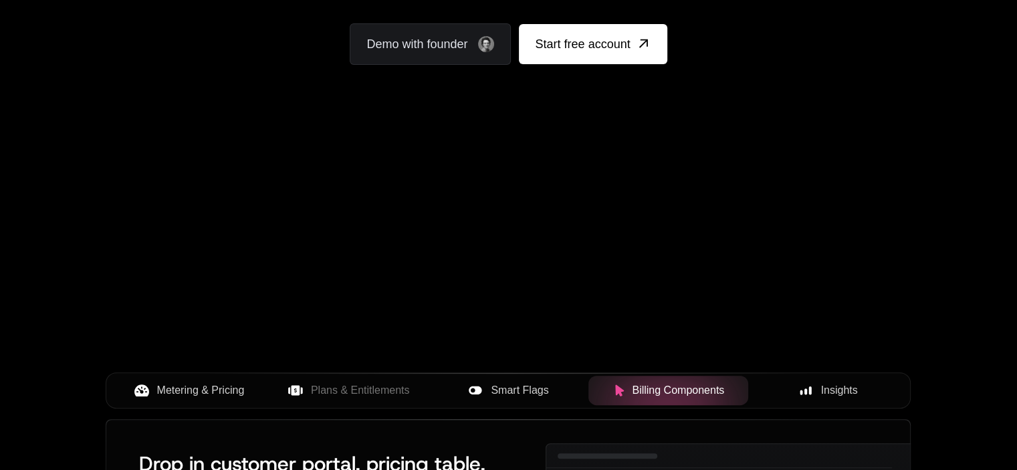
click at [851, 395] on span "Insights" at bounding box center [839, 391] width 37 height 16
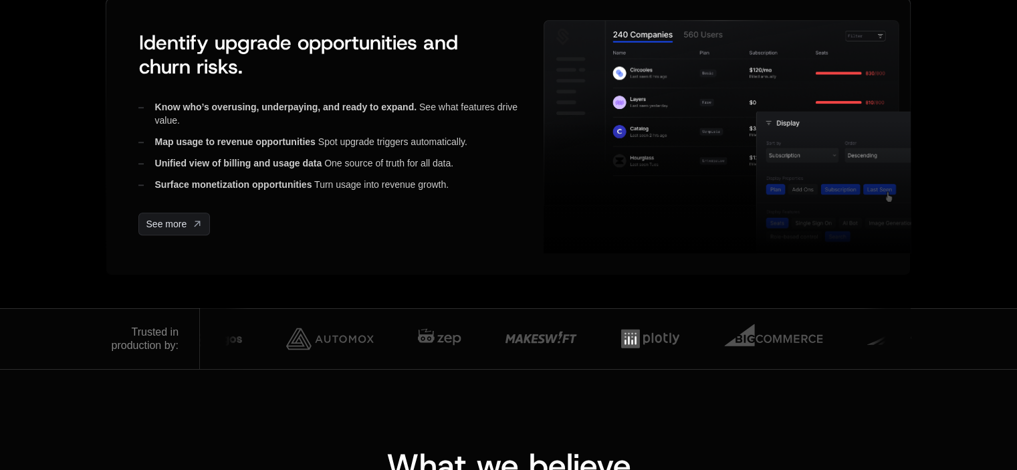
scroll to position [0, 0]
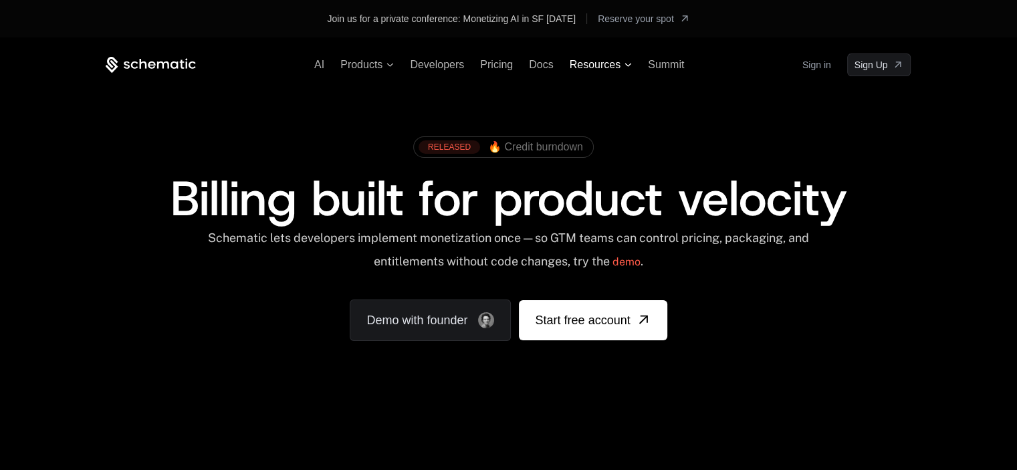
click at [615, 64] on span "Resources" at bounding box center [595, 65] width 51 height 12
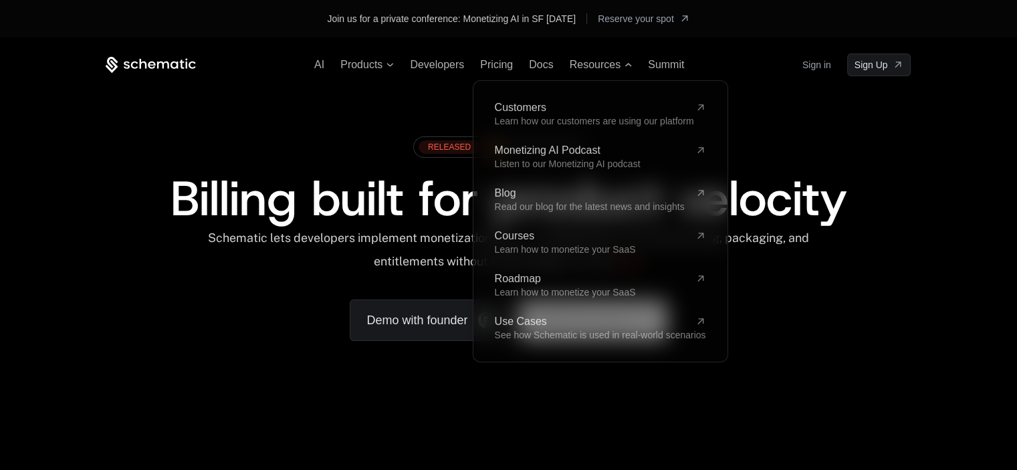
click at [787, 151] on div "RELEASED 🔥 Credit burndown" at bounding box center [508, 152] width 805 height 45
click at [779, 208] on span "Billing built for product velocity" at bounding box center [508, 199] width 677 height 64
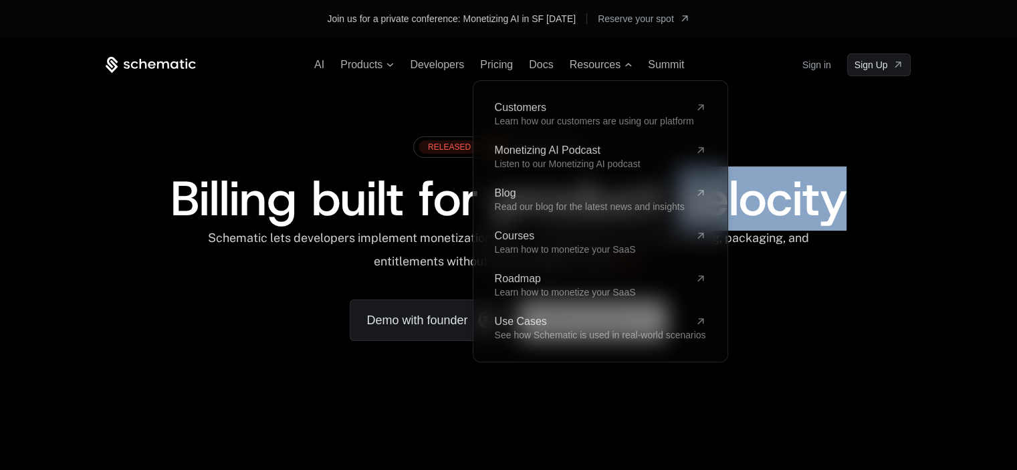
click at [779, 208] on span "Billing built for product velocity" at bounding box center [508, 199] width 677 height 64
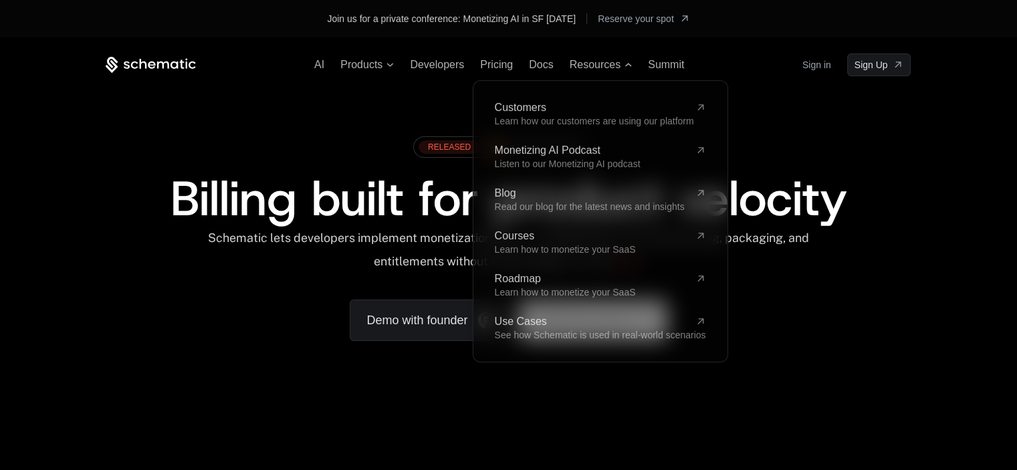
click at [890, 268] on div "Schematic lets developers implement monetization once — so GTM teams can contro…" at bounding box center [508, 254] width 805 height 47
